Goal: Check status: Check status

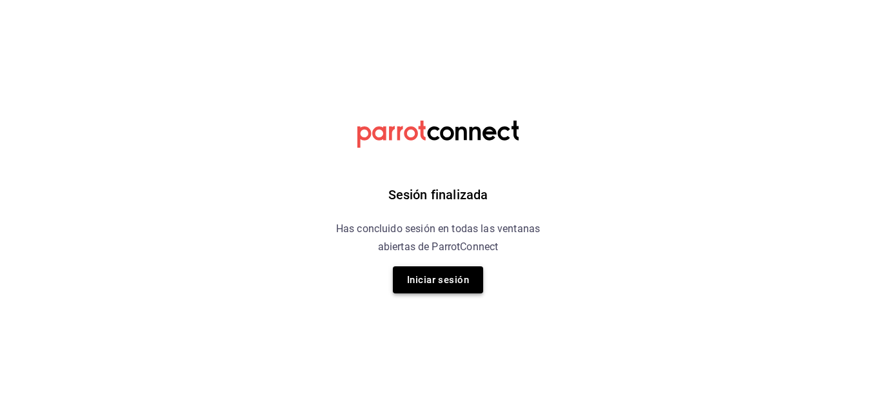
click at [450, 286] on button "Iniciar sesión" at bounding box center [438, 279] width 90 height 27
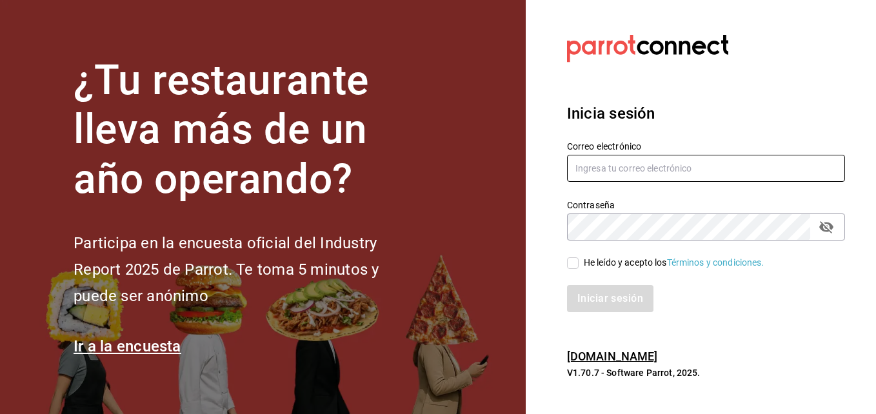
type input "coronadoesme988@gmail.com"
drag, startPoint x: 568, startPoint y: 259, endPoint x: 584, endPoint y: 302, distance: 45.5
click at [569, 275] on div "Correo electrónico coronadoesme988@gmail.com Contraseña Contraseña He leído y a…" at bounding box center [699, 219] width 294 height 188
click at [584, 302] on div "Iniciar sesión" at bounding box center [706, 298] width 278 height 27
click at [570, 263] on input "He leído y acepto los Términos y condiciones." at bounding box center [573, 263] width 12 height 12
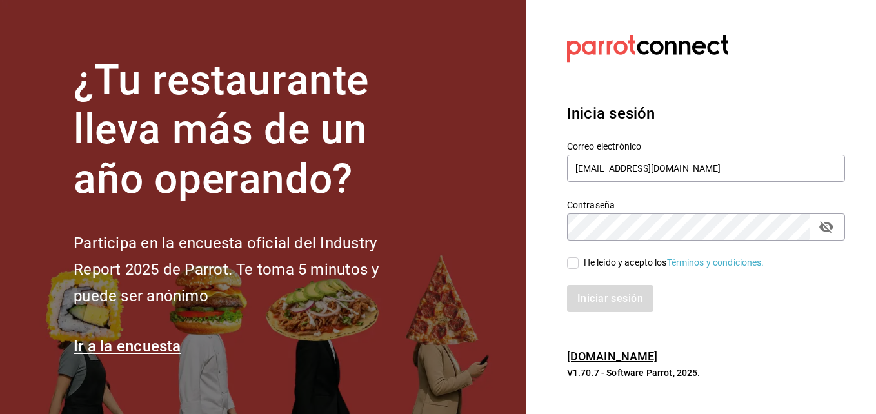
checkbox input "true"
click at [581, 293] on button "Iniciar sesión" at bounding box center [611, 298] width 88 height 27
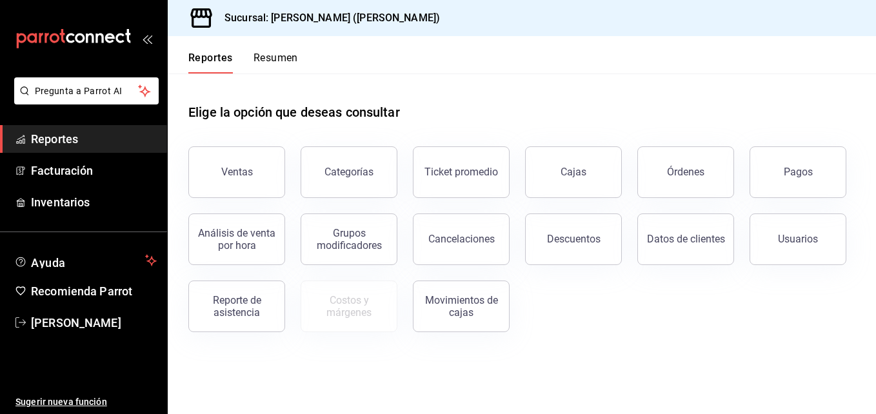
click at [284, 59] on button "Resumen" at bounding box center [276, 63] width 45 height 22
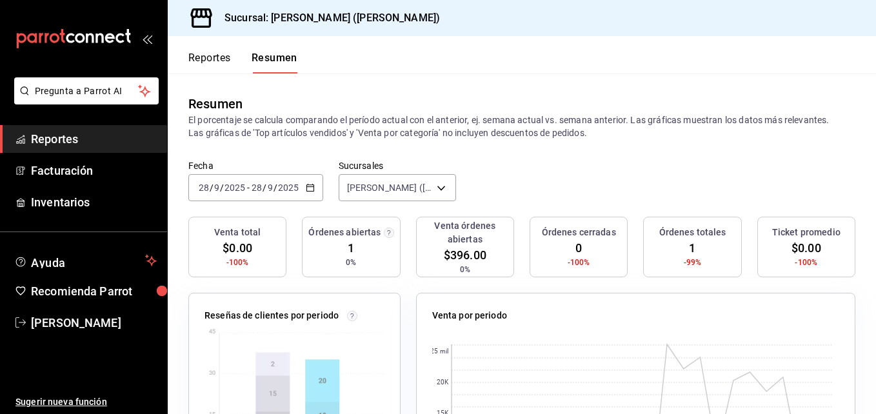
click at [272, 193] on input "9" at bounding box center [270, 188] width 6 height 10
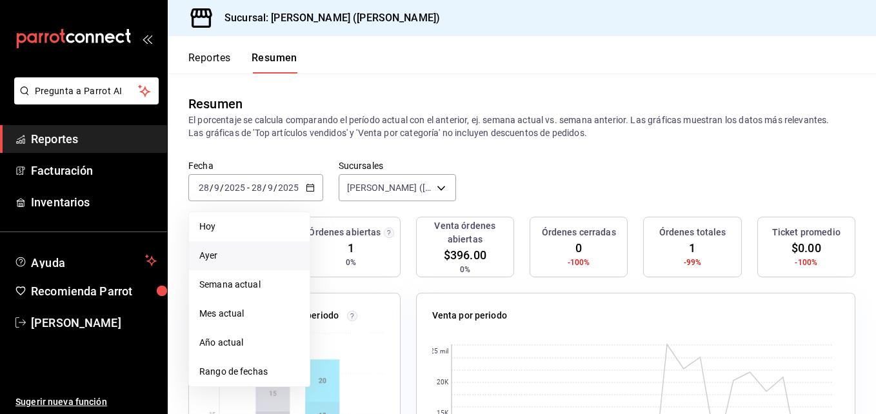
click at [233, 253] on span "Ayer" at bounding box center [249, 256] width 100 height 14
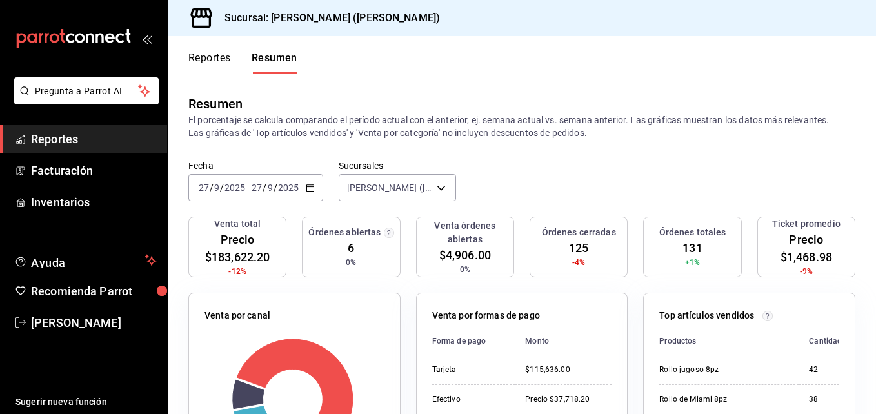
click at [255, 183] on input "27" at bounding box center [257, 188] width 12 height 10
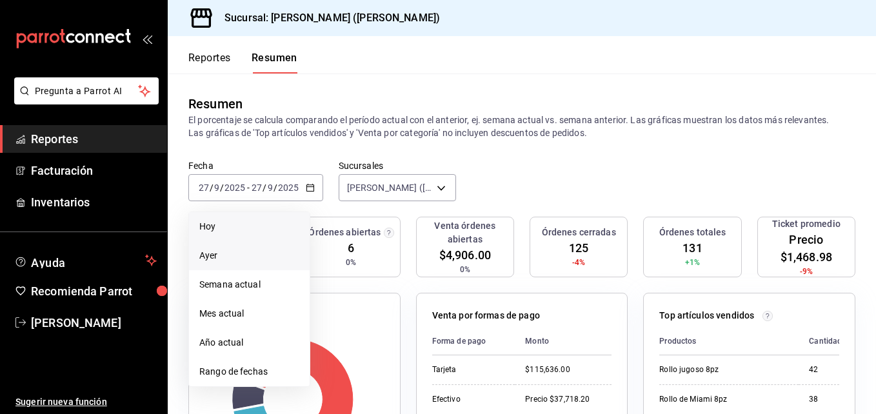
click at [246, 218] on li "Hoy" at bounding box center [249, 226] width 121 height 29
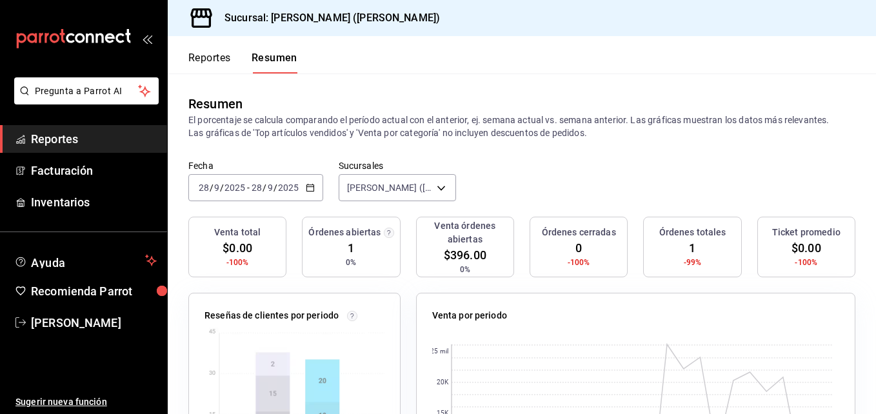
click at [268, 199] on div "[DATE] [DATE] - [DATE] [DATE]" at bounding box center [255, 187] width 135 height 27
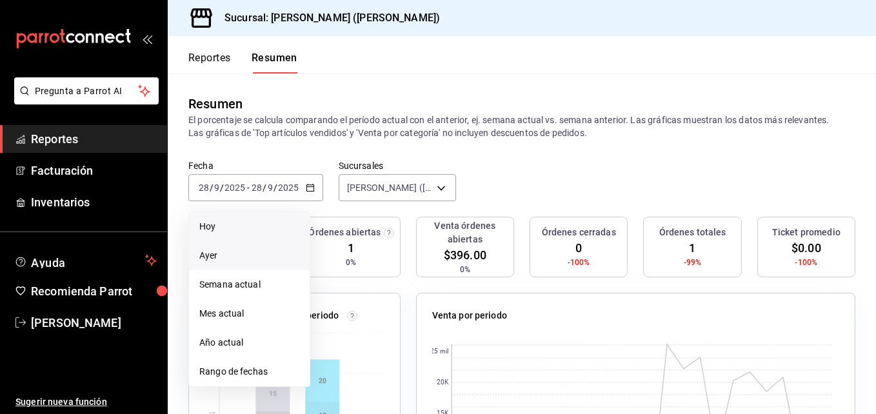
click at [258, 252] on span "Ayer" at bounding box center [249, 256] width 100 height 14
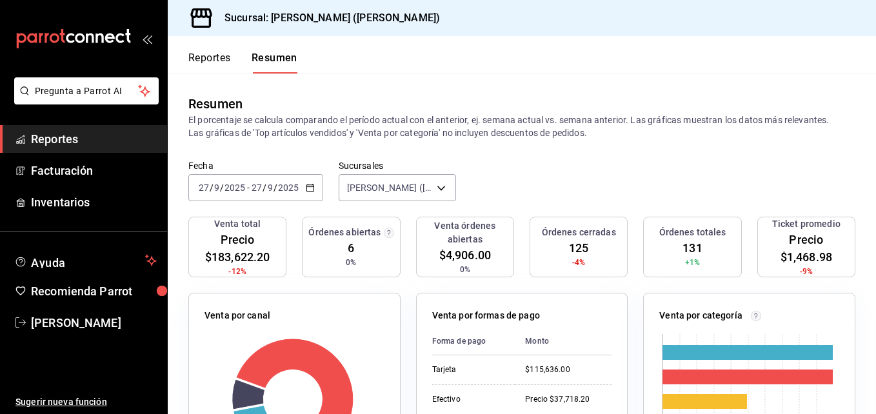
click at [216, 58] on font "Reportes" at bounding box center [209, 58] width 43 height 13
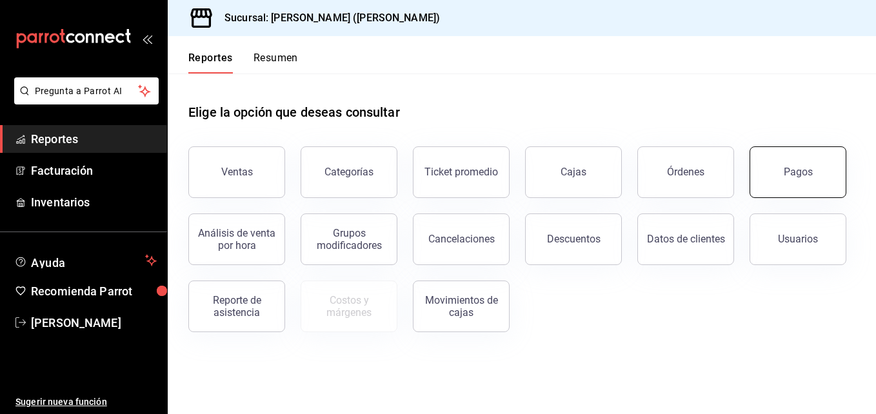
click at [841, 150] on div "Pagos" at bounding box center [790, 164] width 112 height 67
click at [811, 177] on div "Pagos" at bounding box center [798, 172] width 29 height 12
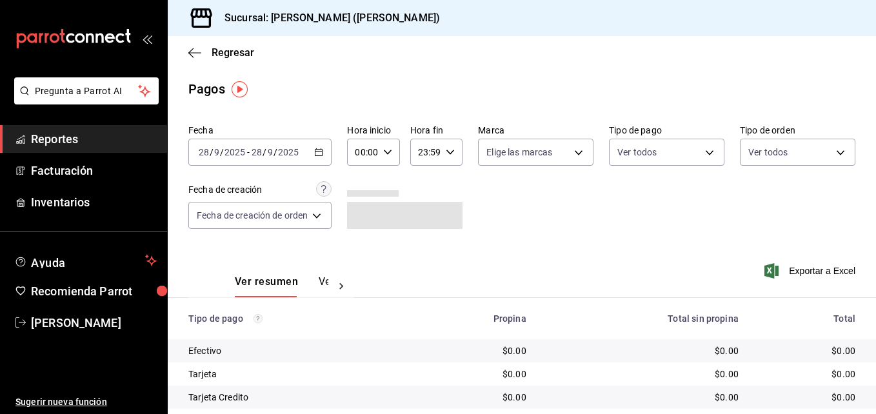
click at [257, 150] on input "28" at bounding box center [257, 152] width 12 height 10
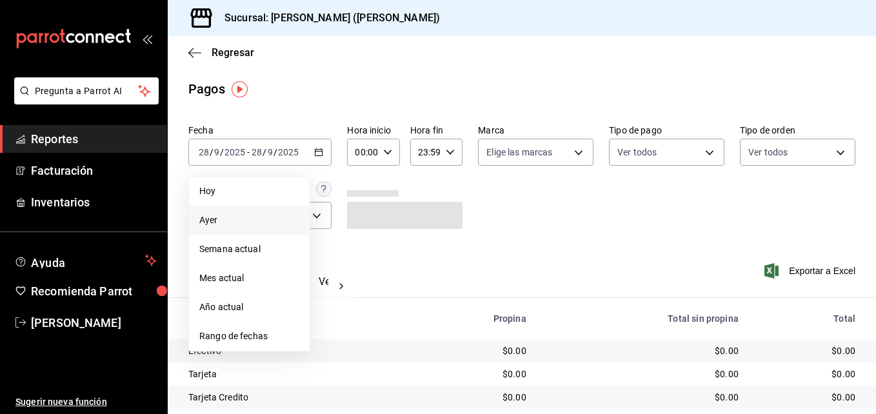
click at [261, 224] on span "Ayer" at bounding box center [249, 221] width 100 height 14
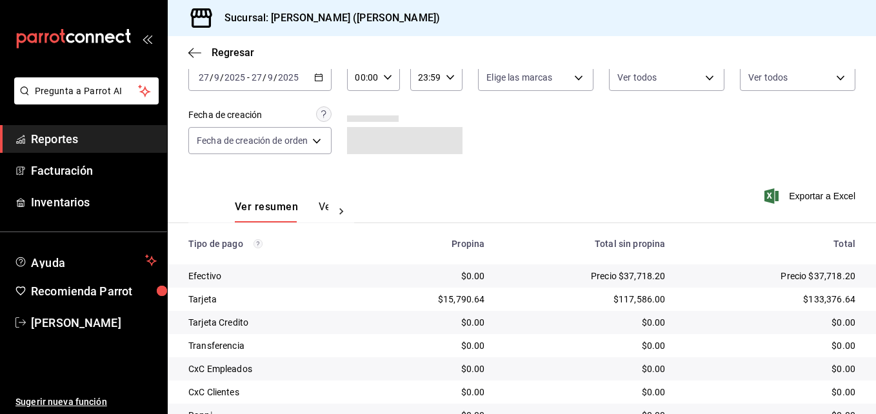
scroll to position [202, 0]
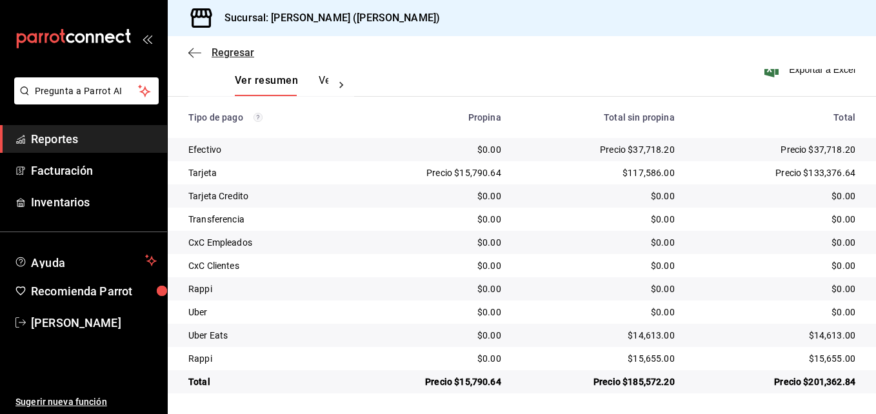
click at [204, 55] on span "Regresar" at bounding box center [221, 52] width 66 height 12
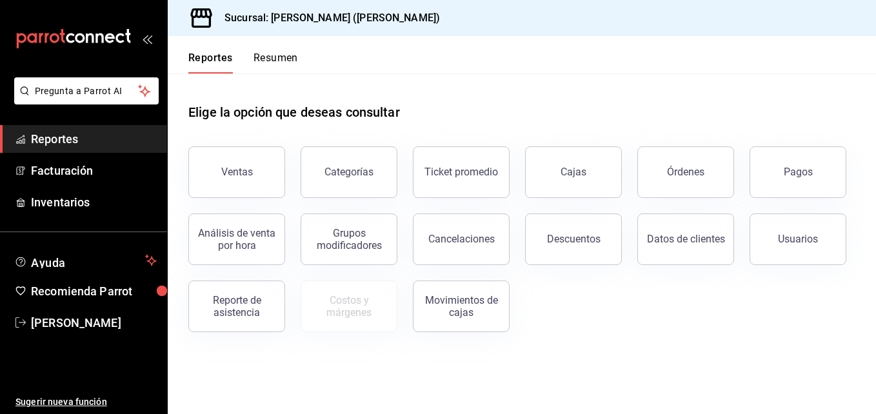
click at [262, 67] on button "Resumen" at bounding box center [276, 63] width 45 height 22
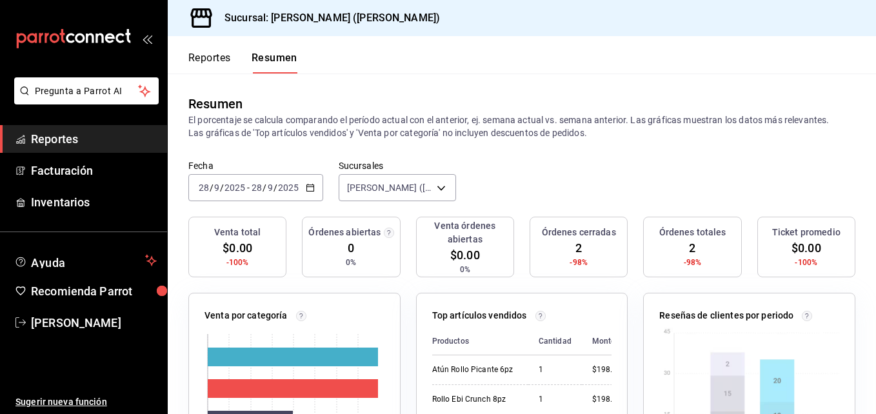
click at [232, 179] on div "[DATE] [DATE] - [DATE] [DATE]" at bounding box center [255, 187] width 135 height 27
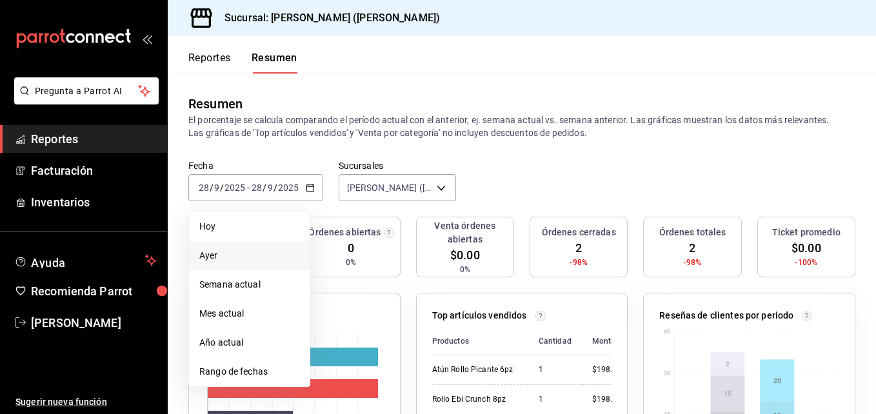
click at [232, 251] on span "Ayer" at bounding box center [249, 256] width 100 height 14
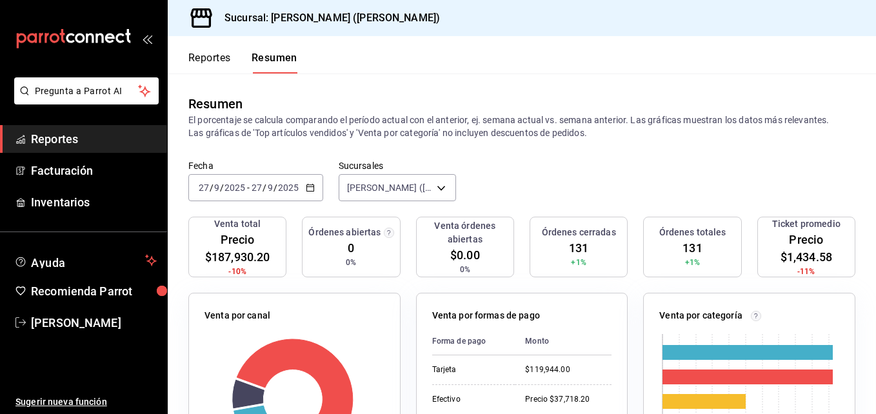
click at [195, 57] on font "Reportes" at bounding box center [209, 58] width 43 height 13
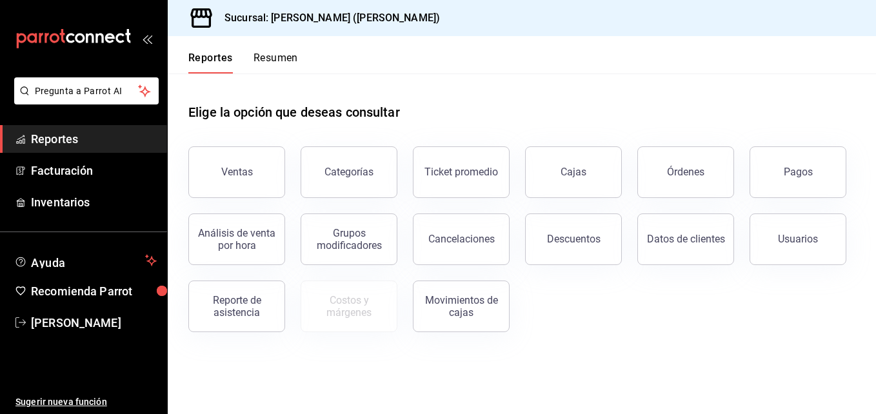
click at [849, 171] on div "Ventas Categorías Ticket promedio Cajas Órdenes Pagos Análisis de venta por hor…" at bounding box center [514, 231] width 683 height 201
click at [818, 170] on button "Pagos" at bounding box center [798, 172] width 97 height 52
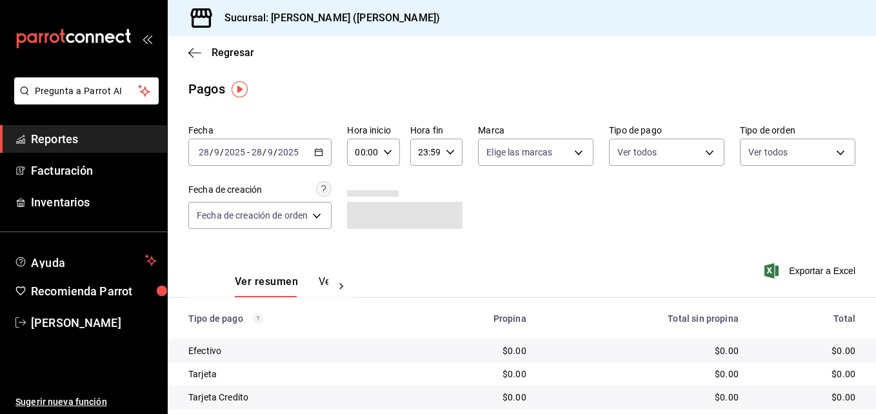
click at [247, 144] on div "[DATE] [DATE] - [DATE] [DATE]" at bounding box center [259, 152] width 143 height 27
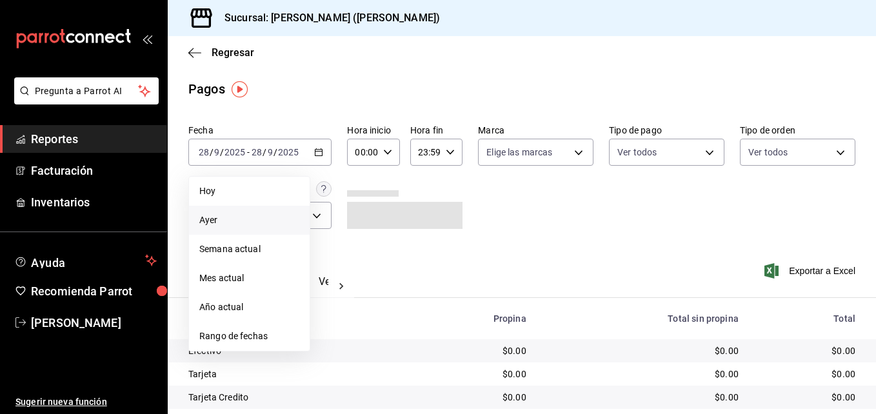
click at [242, 226] on span "Ayer" at bounding box center [249, 221] width 100 height 14
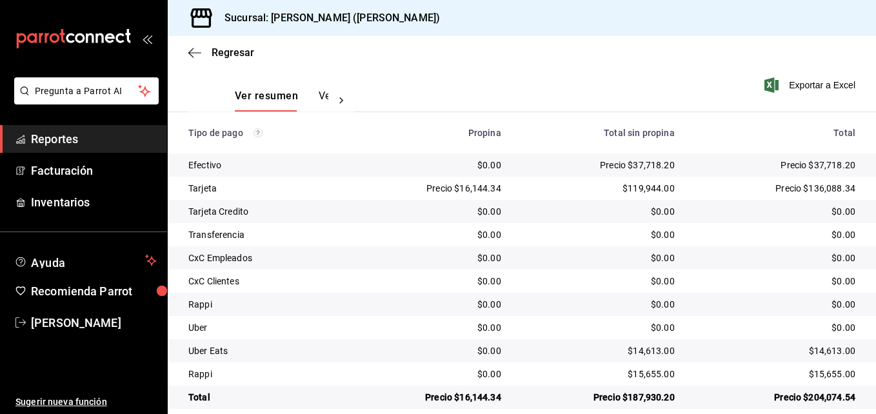
scroll to position [194, 0]
